Goal: Check status: Check status

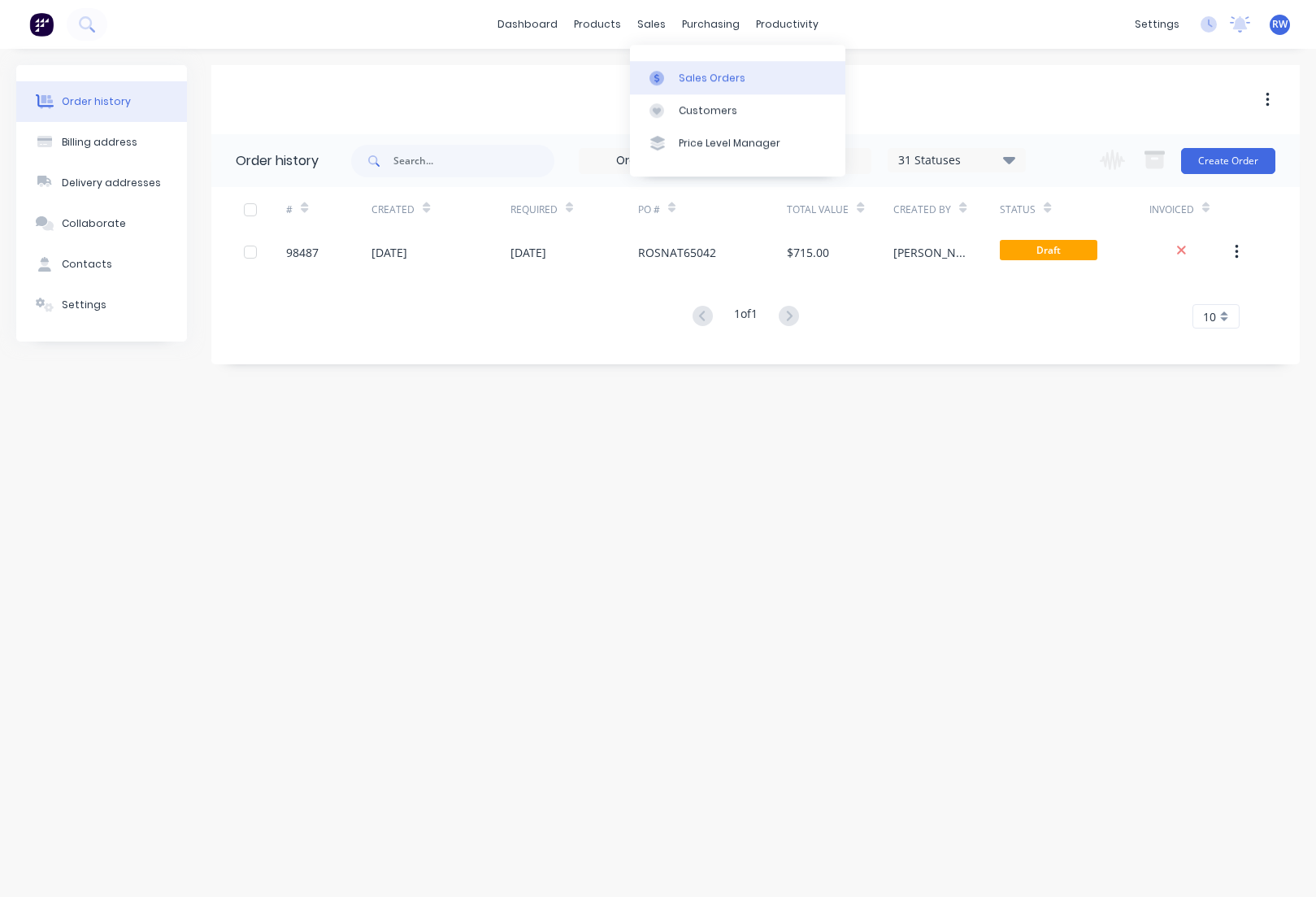
click at [696, 74] on div "Sales Orders" at bounding box center [712, 78] width 66 height 15
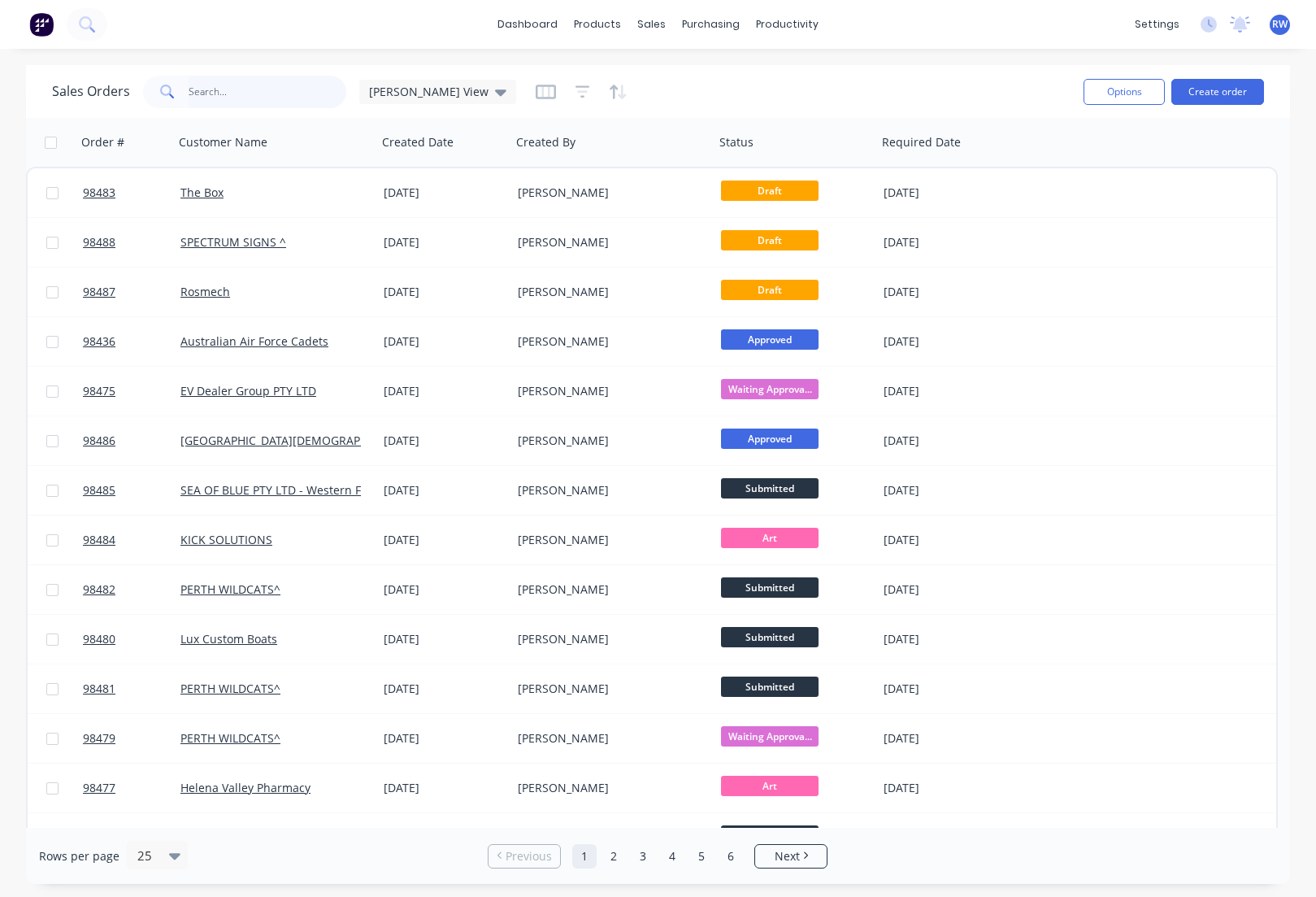
click at [217, 91] on input "text" at bounding box center [268, 92] width 159 height 33
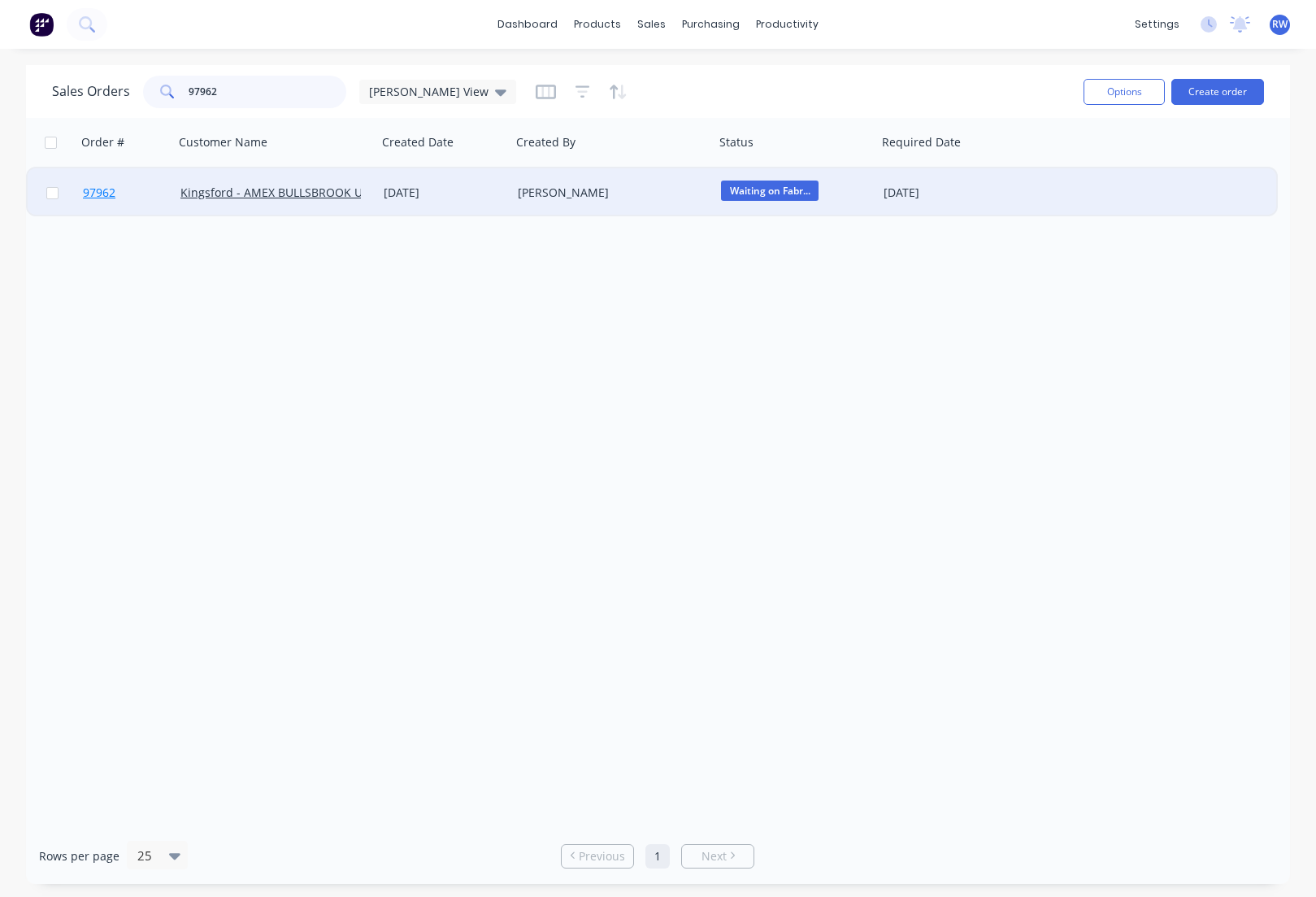
type input "97962"
click at [105, 194] on span "97962" at bounding box center [99, 193] width 33 height 16
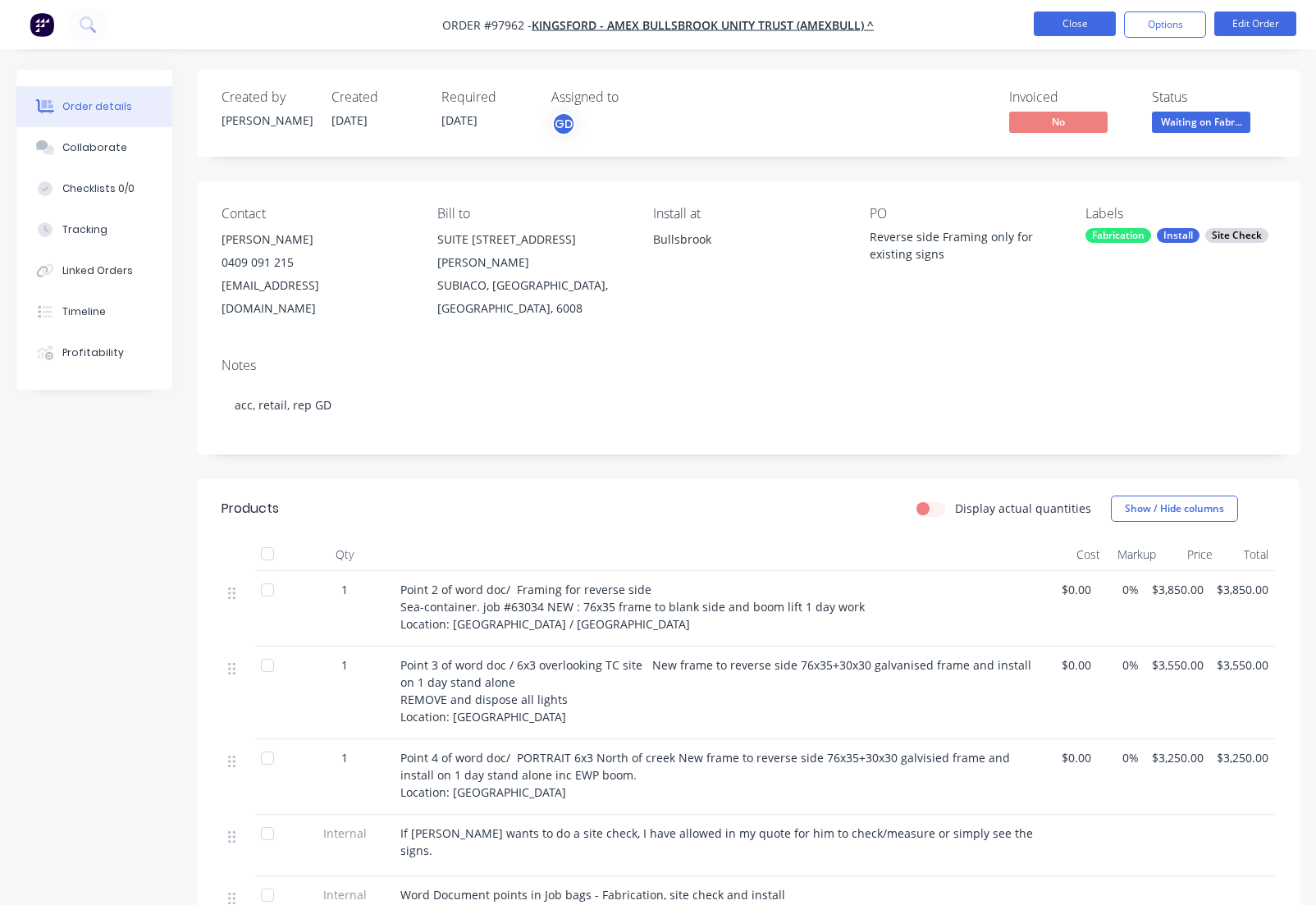
click at [1056, 28] on button "Close" at bounding box center [1075, 24] width 82 height 24
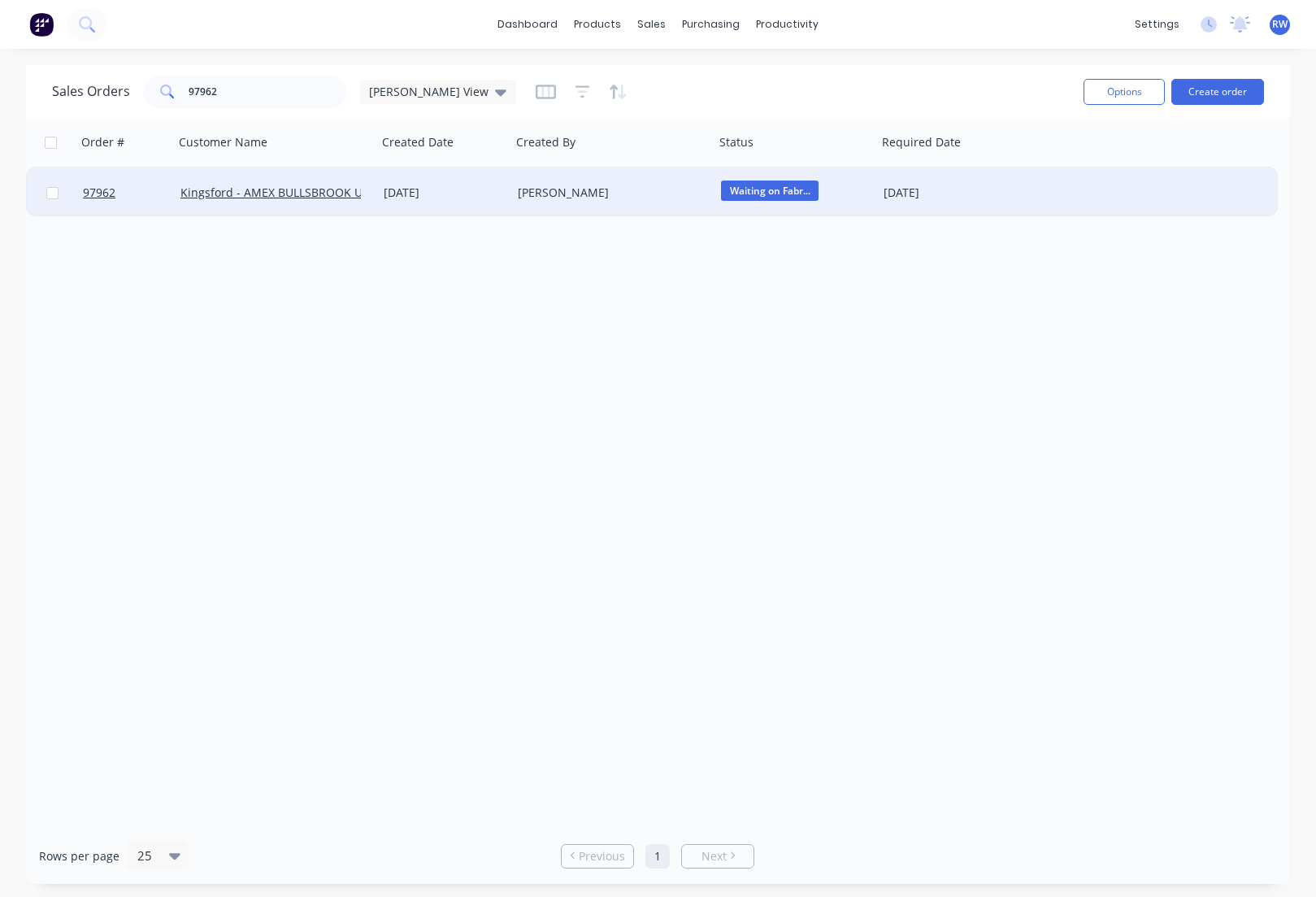
click at [58, 195] on input "checkbox" at bounding box center [53, 193] width 12 height 12
checkbox input "true"
click at [1112, 94] on button "Options" at bounding box center [1124, 92] width 81 height 26
click at [1056, 175] on div "Archive" at bounding box center [1075, 165] width 149 height 23
checkbox input "false"
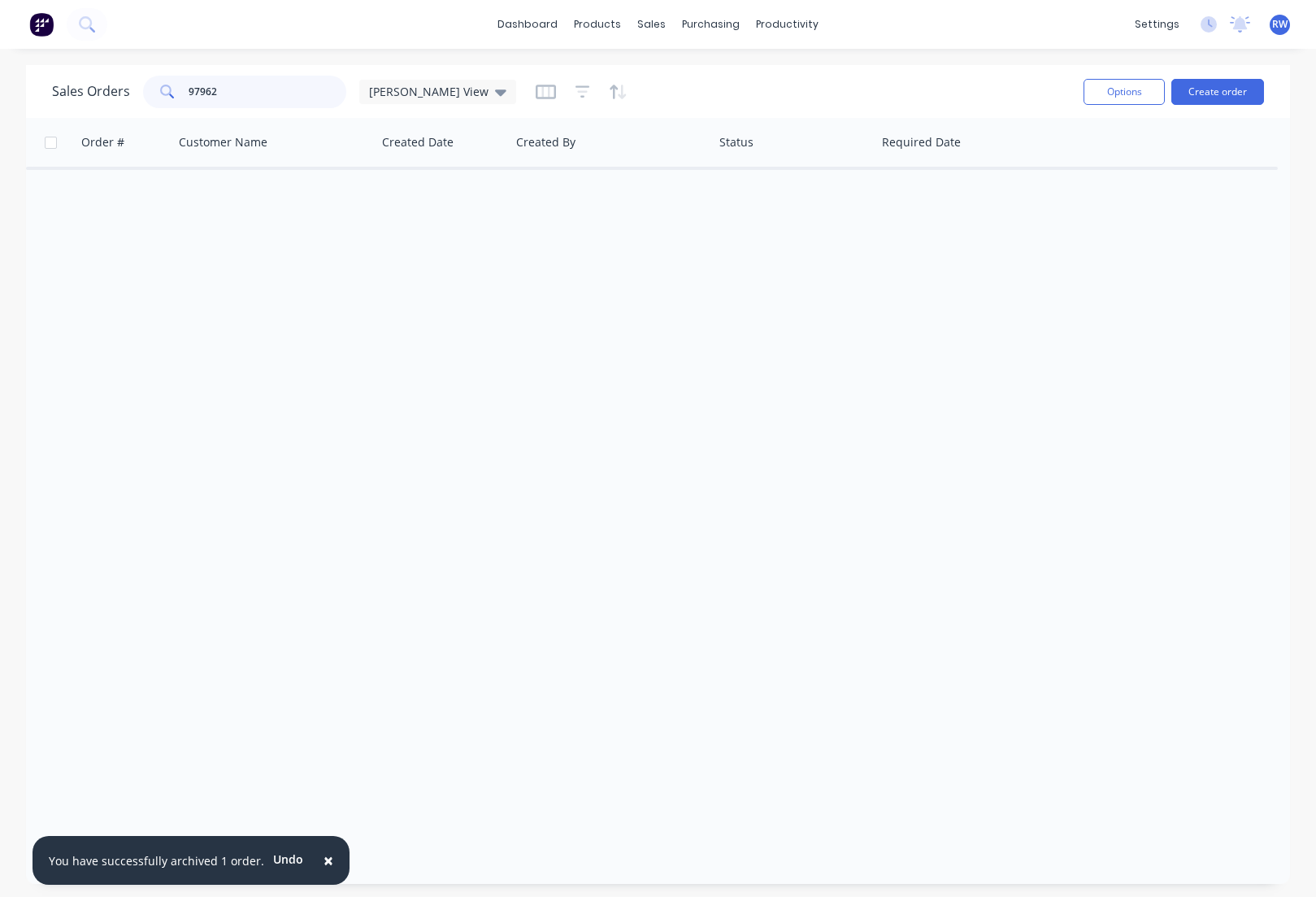
drag, startPoint x: 243, startPoint y: 92, endPoint x: 145, endPoint y: 84, distance: 98.3
click at [189, 85] on input "97962" at bounding box center [268, 92] width 159 height 33
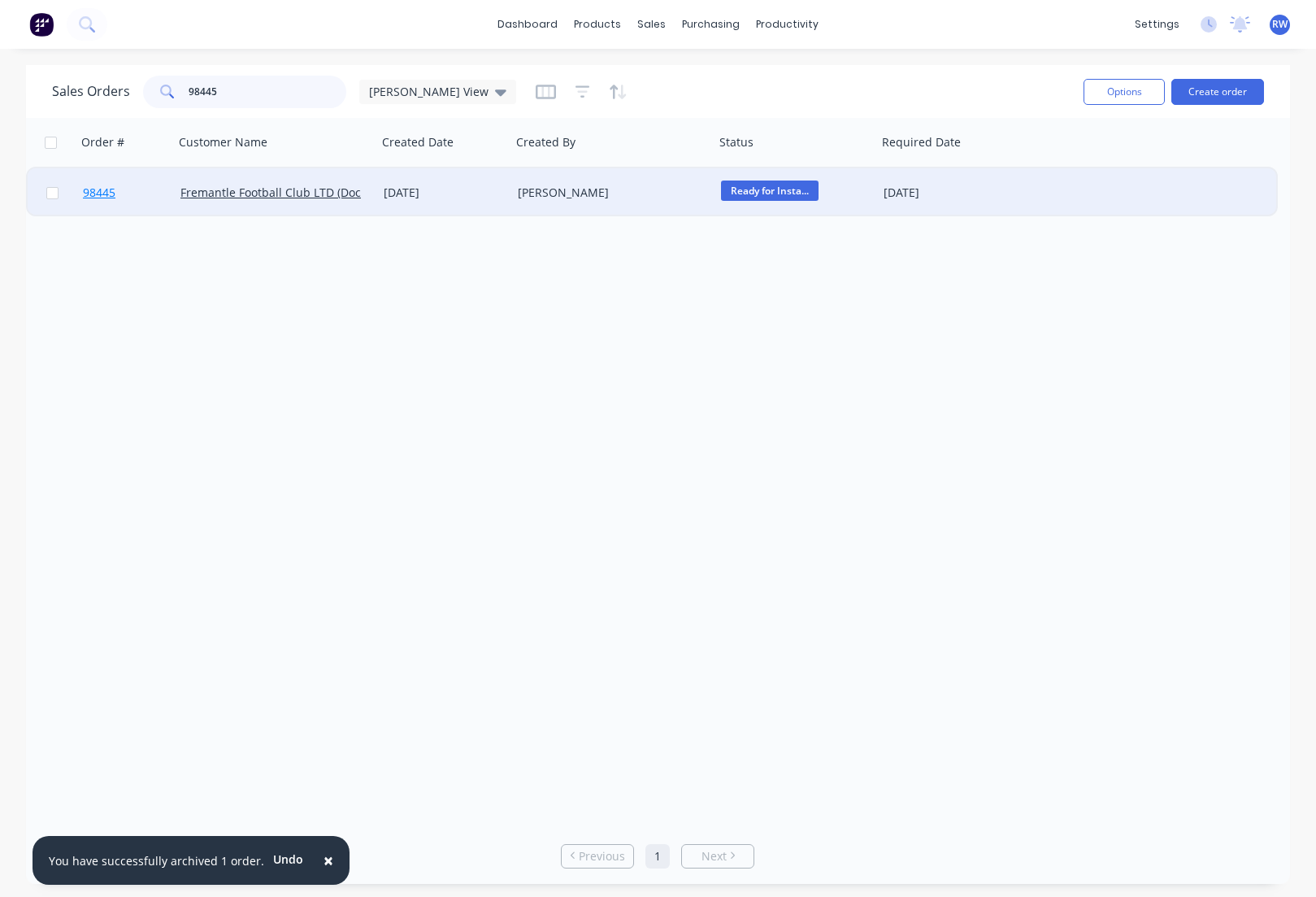
type input "98445"
click at [93, 193] on span "98445" at bounding box center [99, 193] width 33 height 16
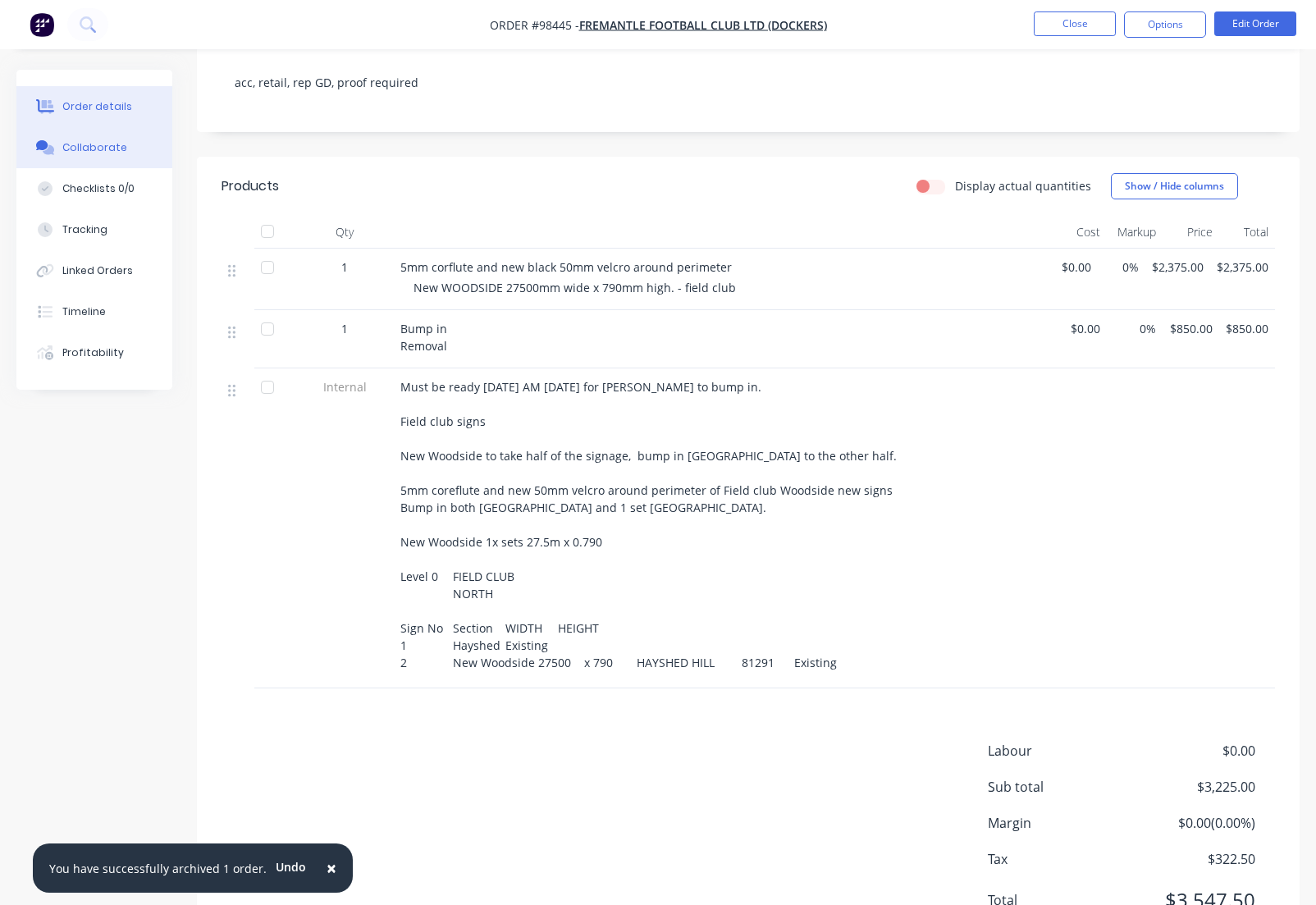
scroll to position [382, 0]
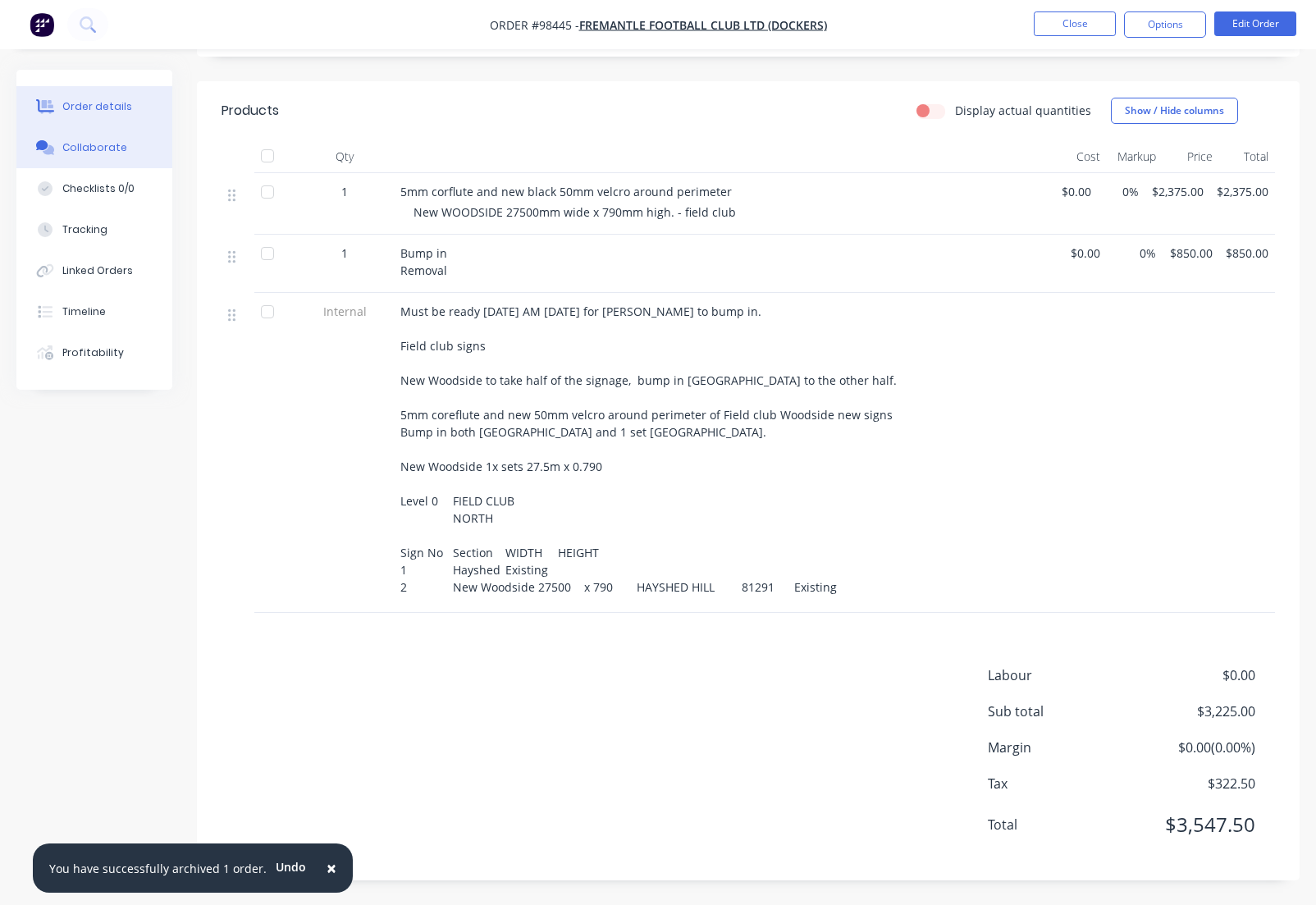
click at [102, 151] on div "Collaborate" at bounding box center [95, 147] width 64 height 15
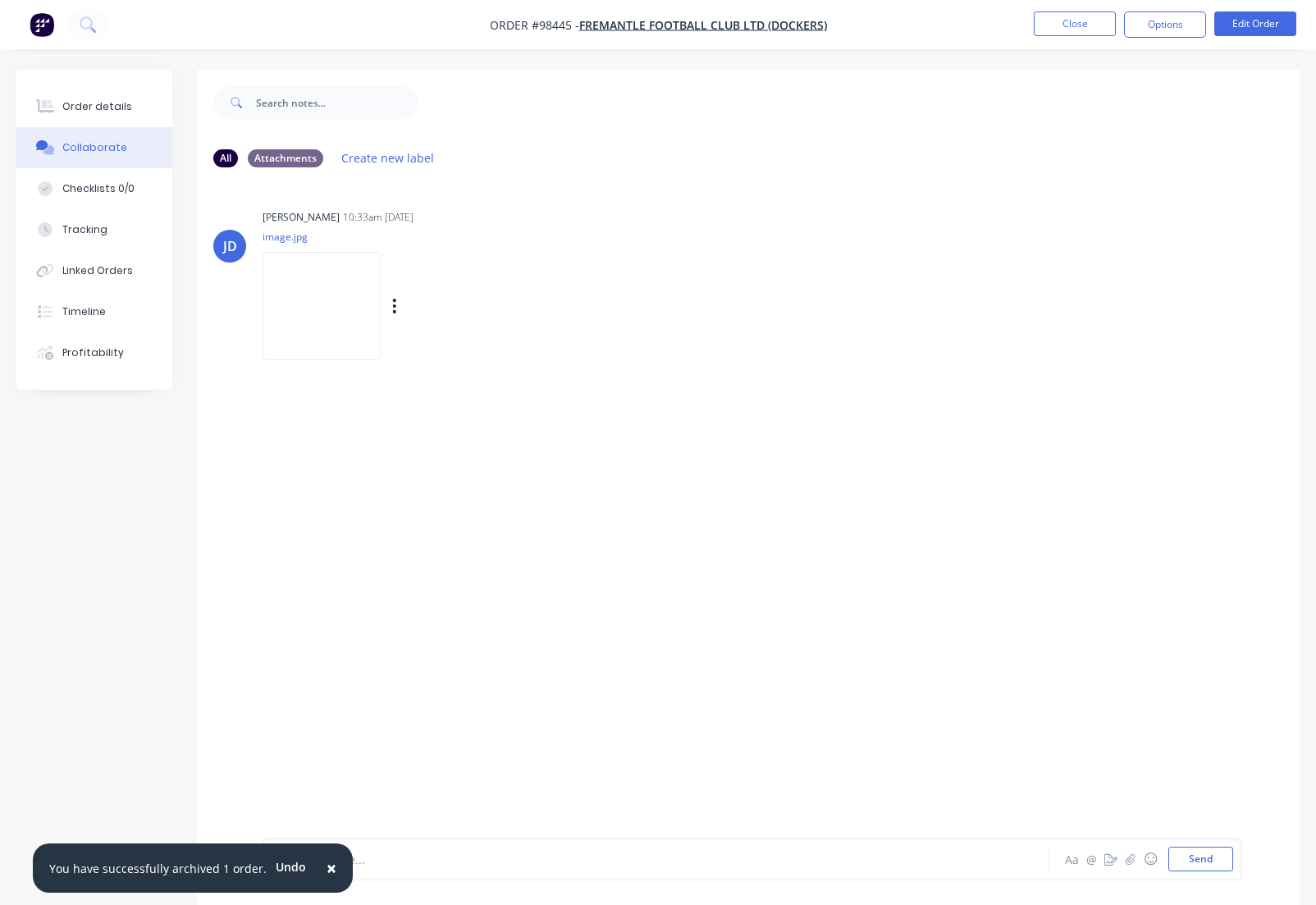
click at [421, 310] on div "Labels Download Delete" at bounding box center [480, 306] width 185 height 24
click at [397, 309] on icon "button" at bounding box center [395, 307] width 5 height 19
click at [471, 350] on button "Download" at bounding box center [502, 350] width 185 height 37
click at [1067, 30] on button "Close" at bounding box center [1075, 24] width 82 height 24
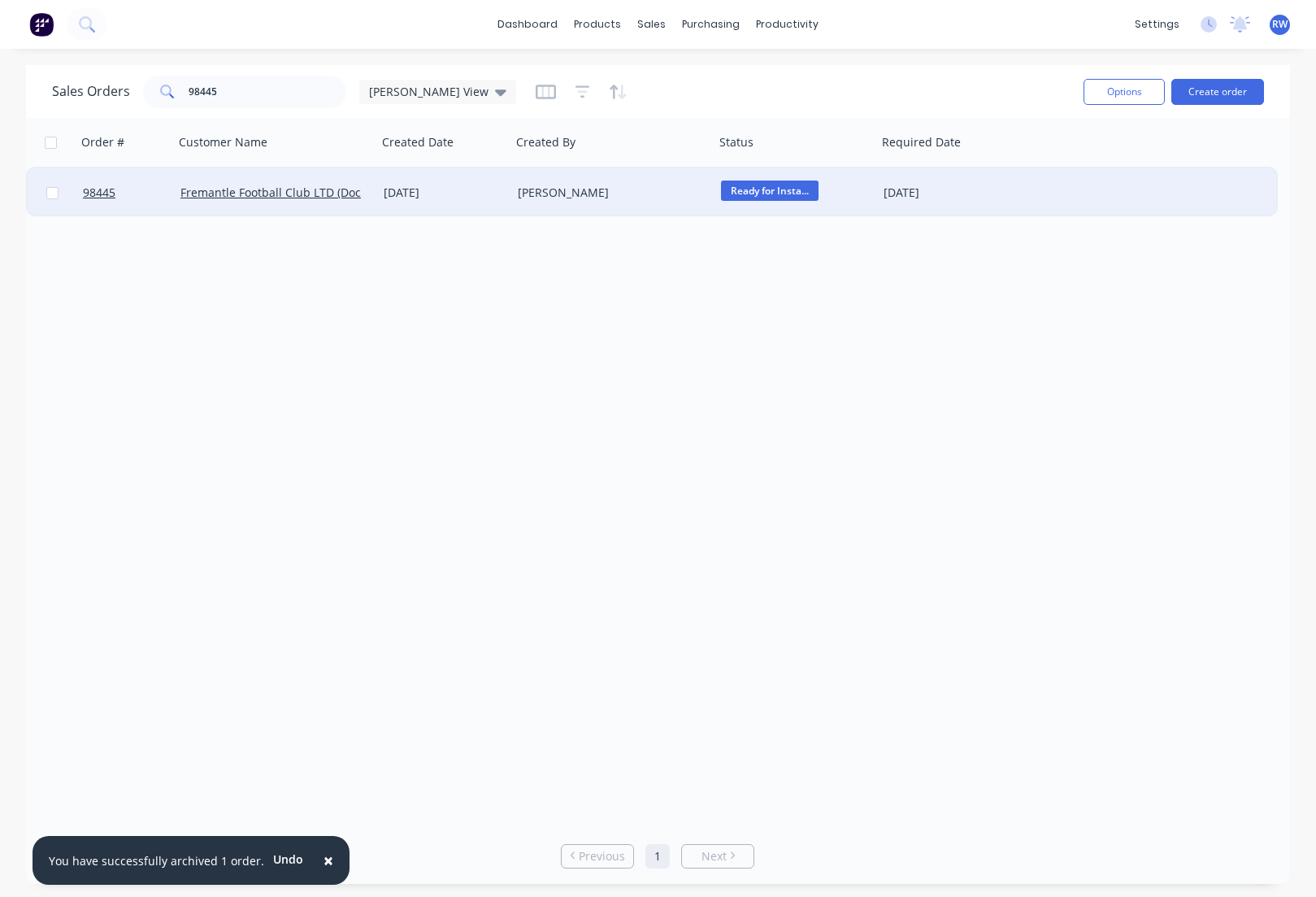
click at [53, 194] on input "checkbox" at bounding box center [53, 193] width 12 height 12
checkbox input "true"
click at [1111, 89] on button "Options" at bounding box center [1124, 92] width 81 height 26
click at [1055, 163] on div "Archive" at bounding box center [1075, 165] width 149 height 23
checkbox input "false"
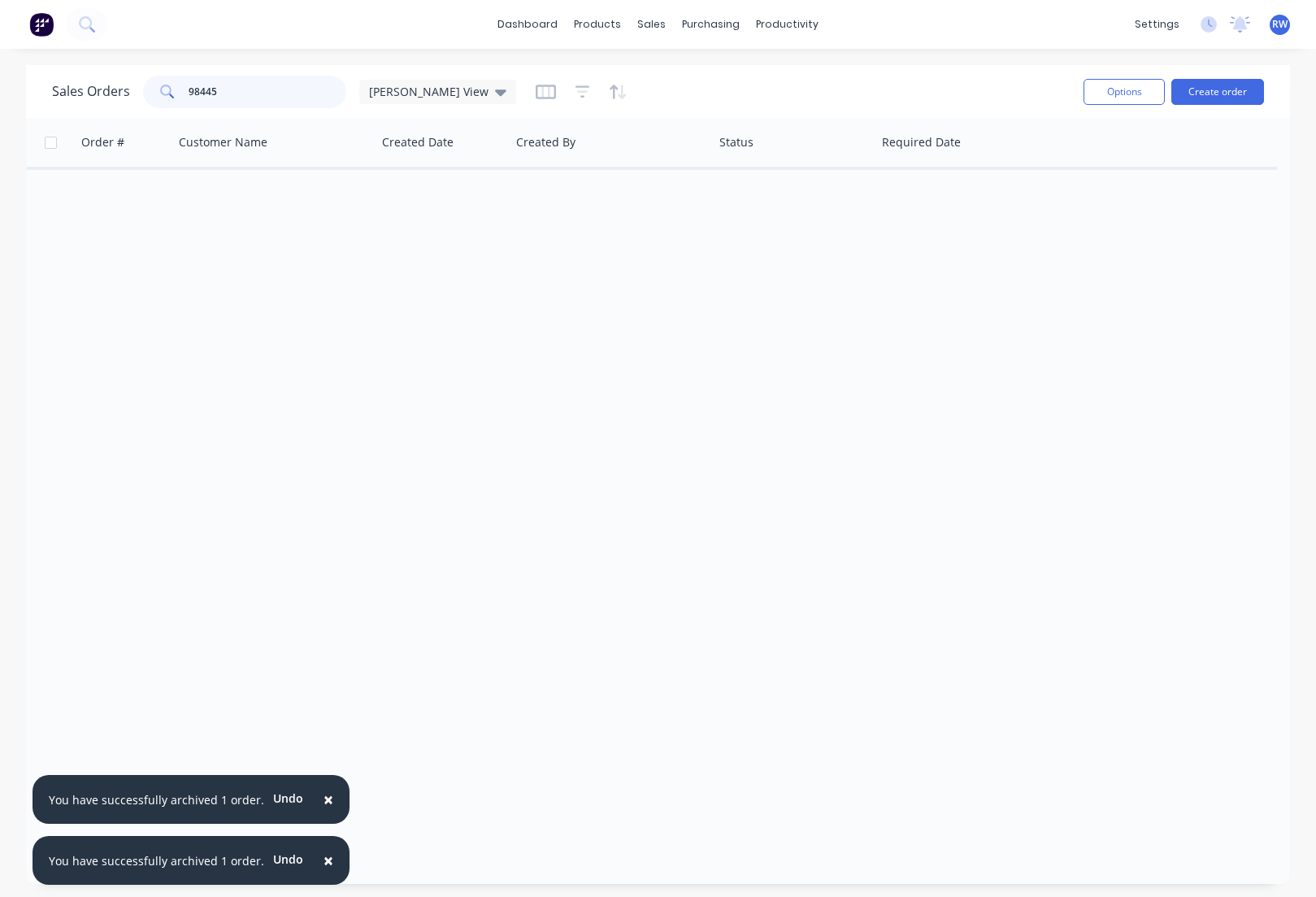
click at [246, 93] on input "98445" at bounding box center [268, 92] width 159 height 33
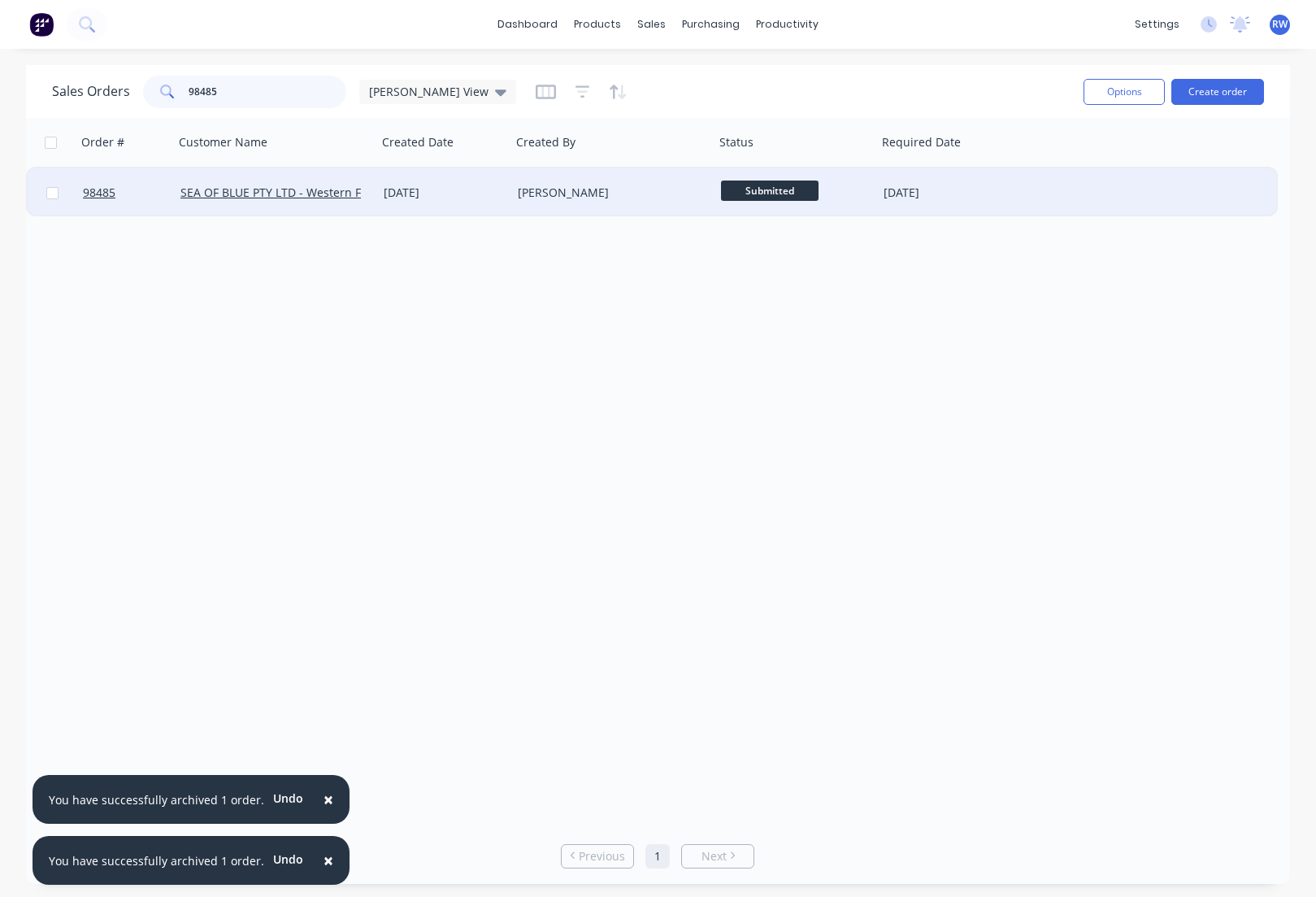
type input "98485"
click at [54, 193] on input "checkbox" at bounding box center [53, 193] width 12 height 12
checkbox input "true"
drag, startPoint x: 50, startPoint y: 192, endPoint x: 91, endPoint y: 196, distance: 41.2
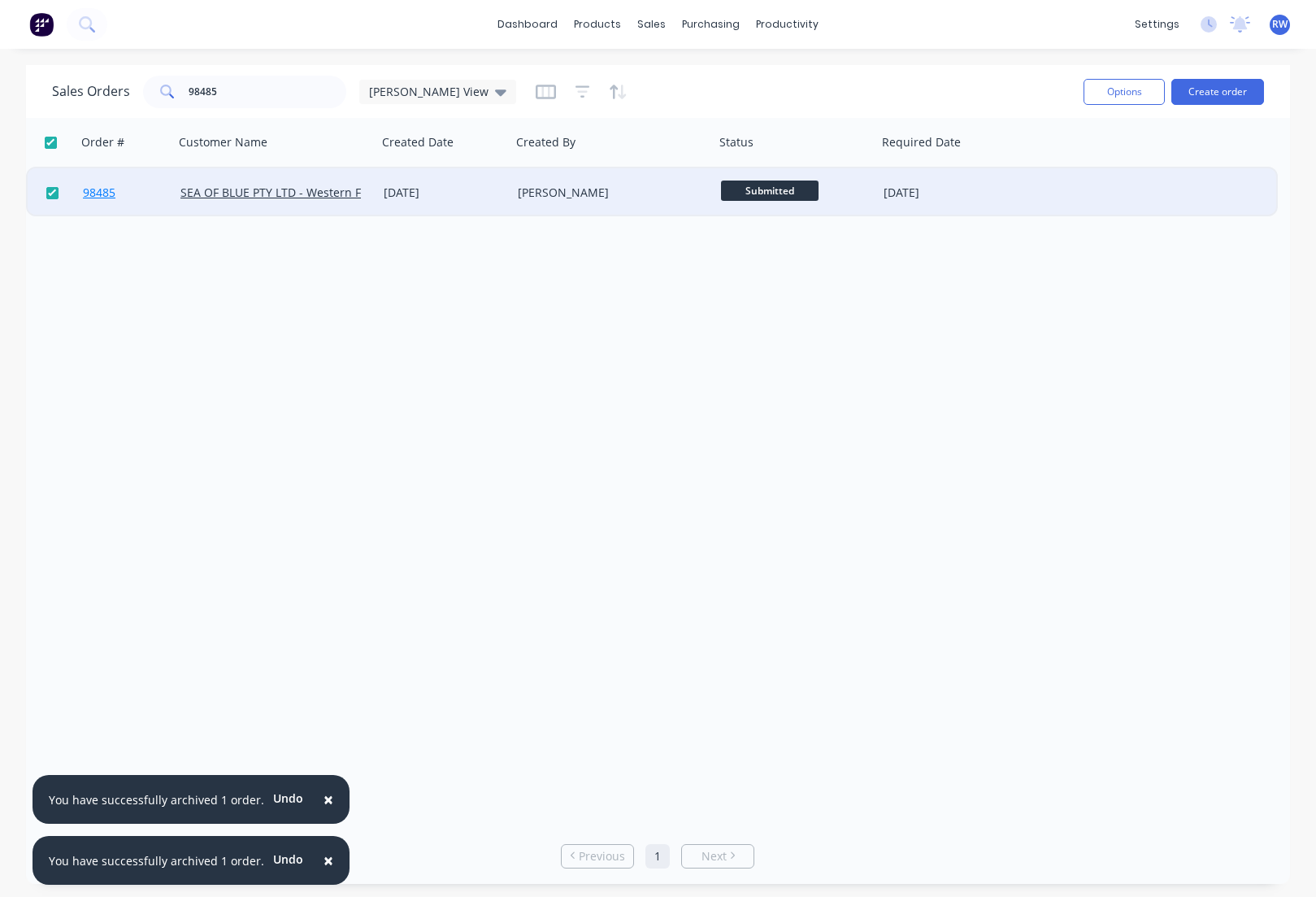
click at [51, 192] on input "checkbox" at bounding box center [53, 193] width 12 height 12
checkbox input "false"
drag, startPoint x: 101, startPoint y: 193, endPoint x: 109, endPoint y: 193, distance: 8.0
click at [109, 193] on span "98485" at bounding box center [99, 193] width 33 height 16
